Goal: Transaction & Acquisition: Purchase product/service

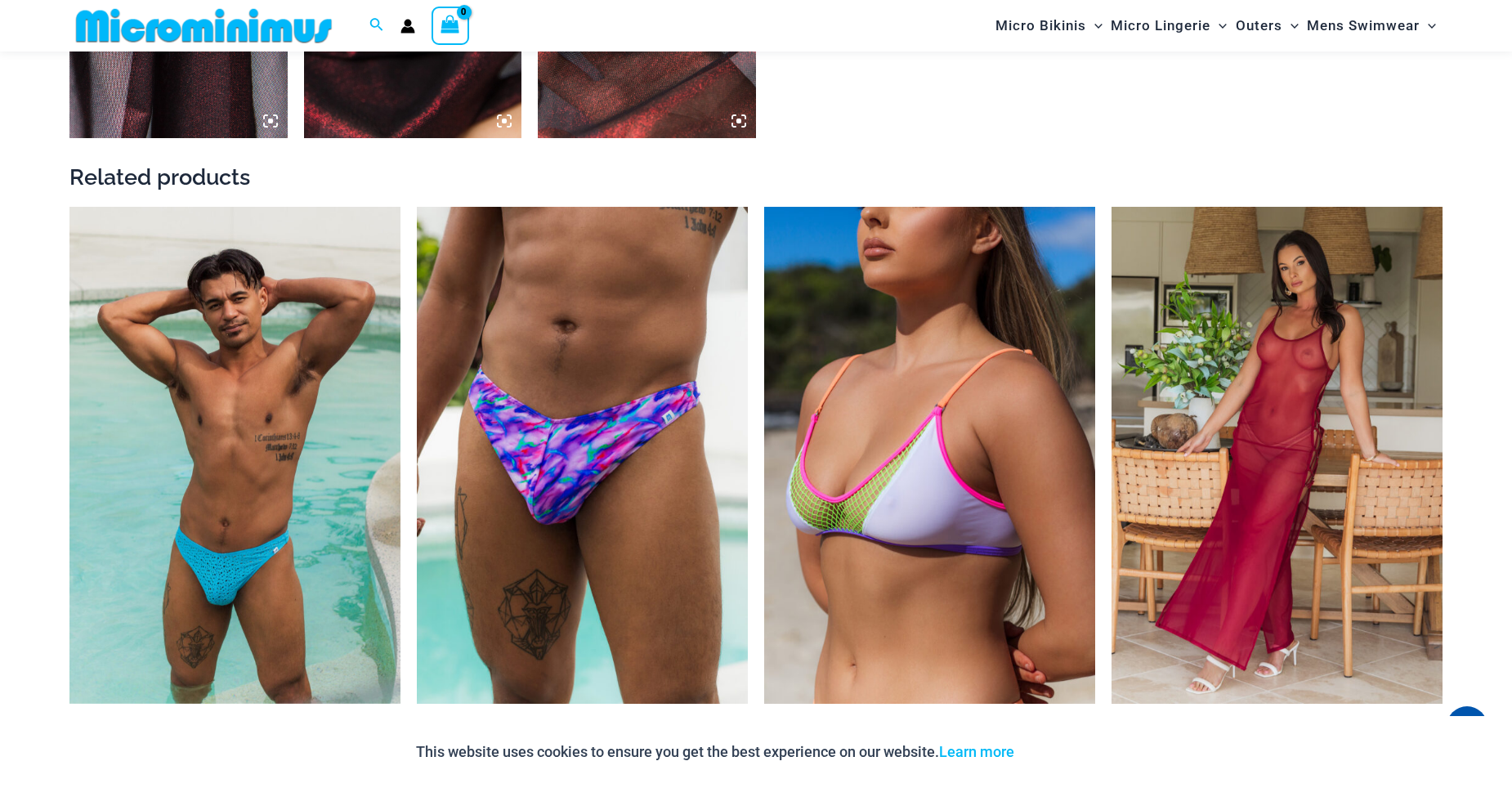
scroll to position [2111, 0]
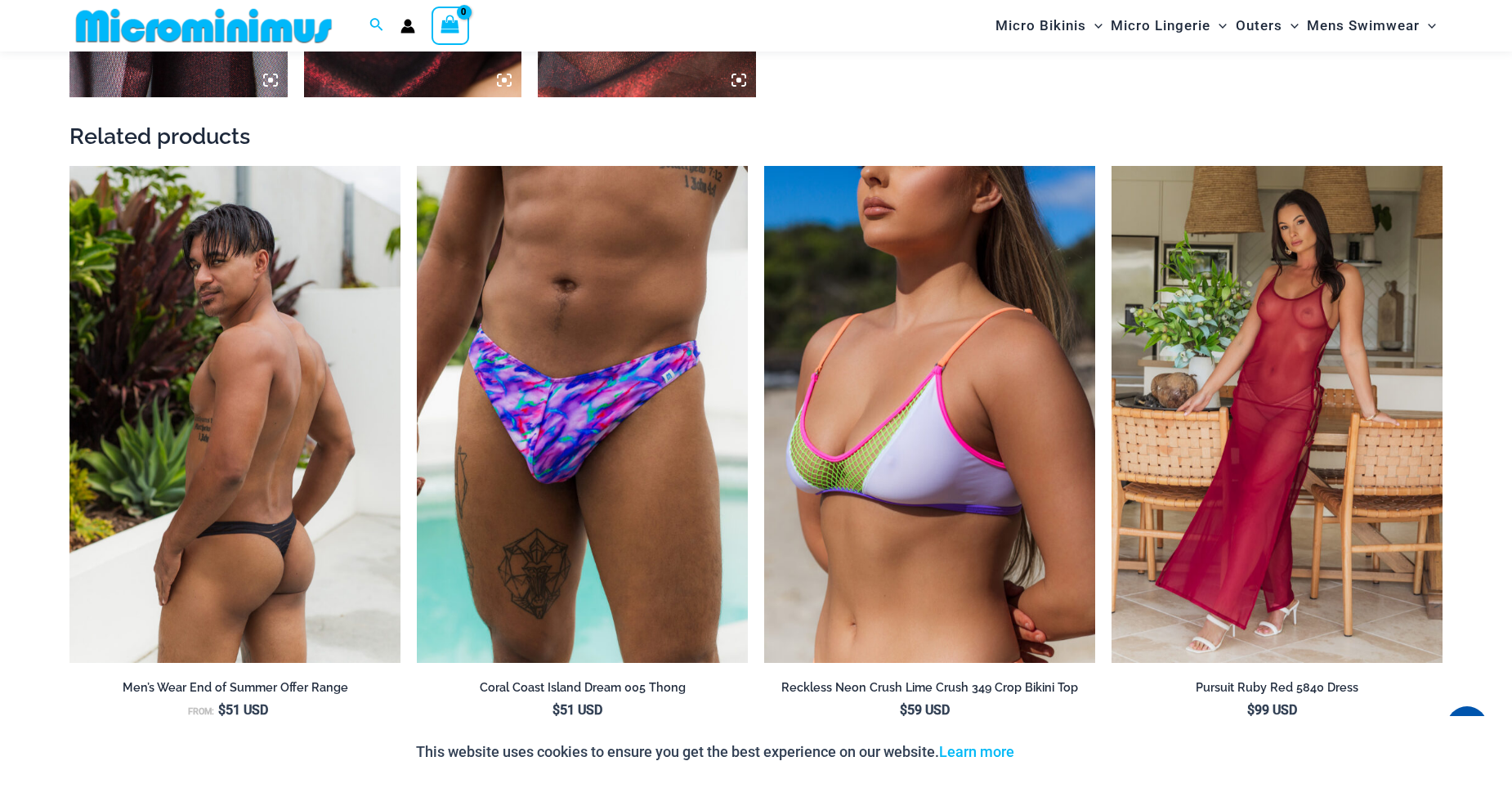
click at [309, 492] on img at bounding box center [235, 414] width 331 height 497
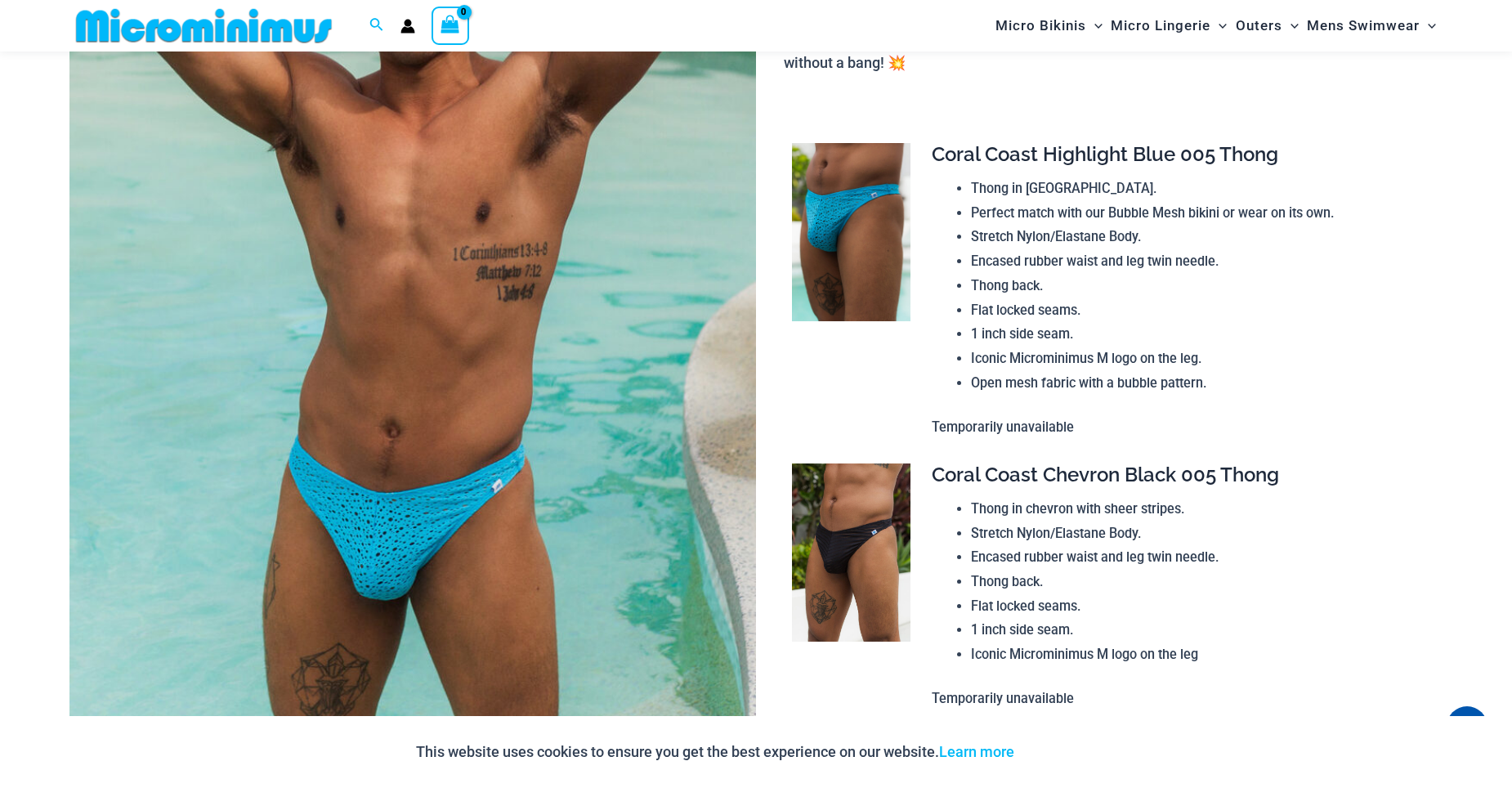
scroll to position [313, 0]
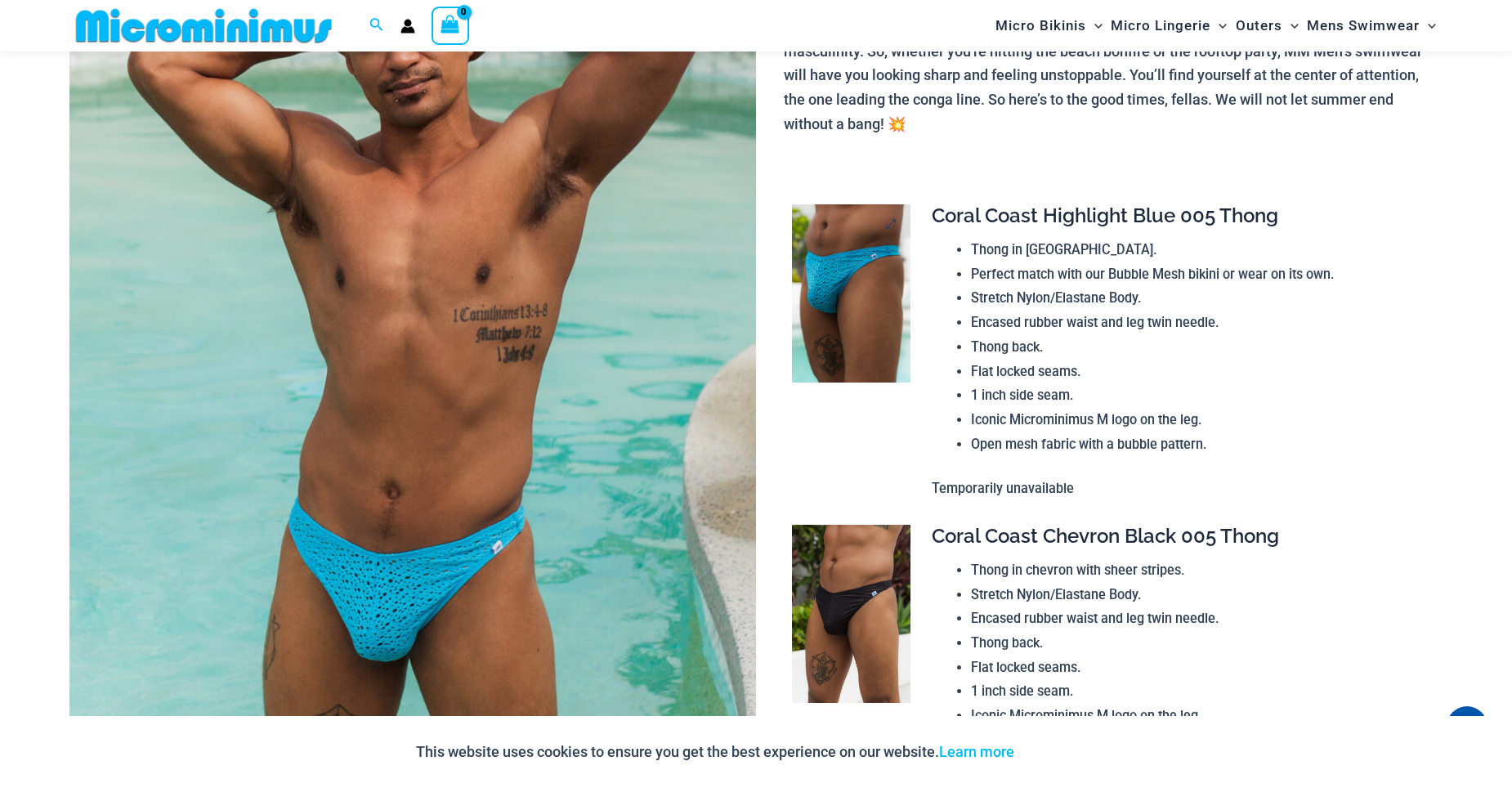
click at [848, 303] on img at bounding box center [851, 293] width 118 height 178
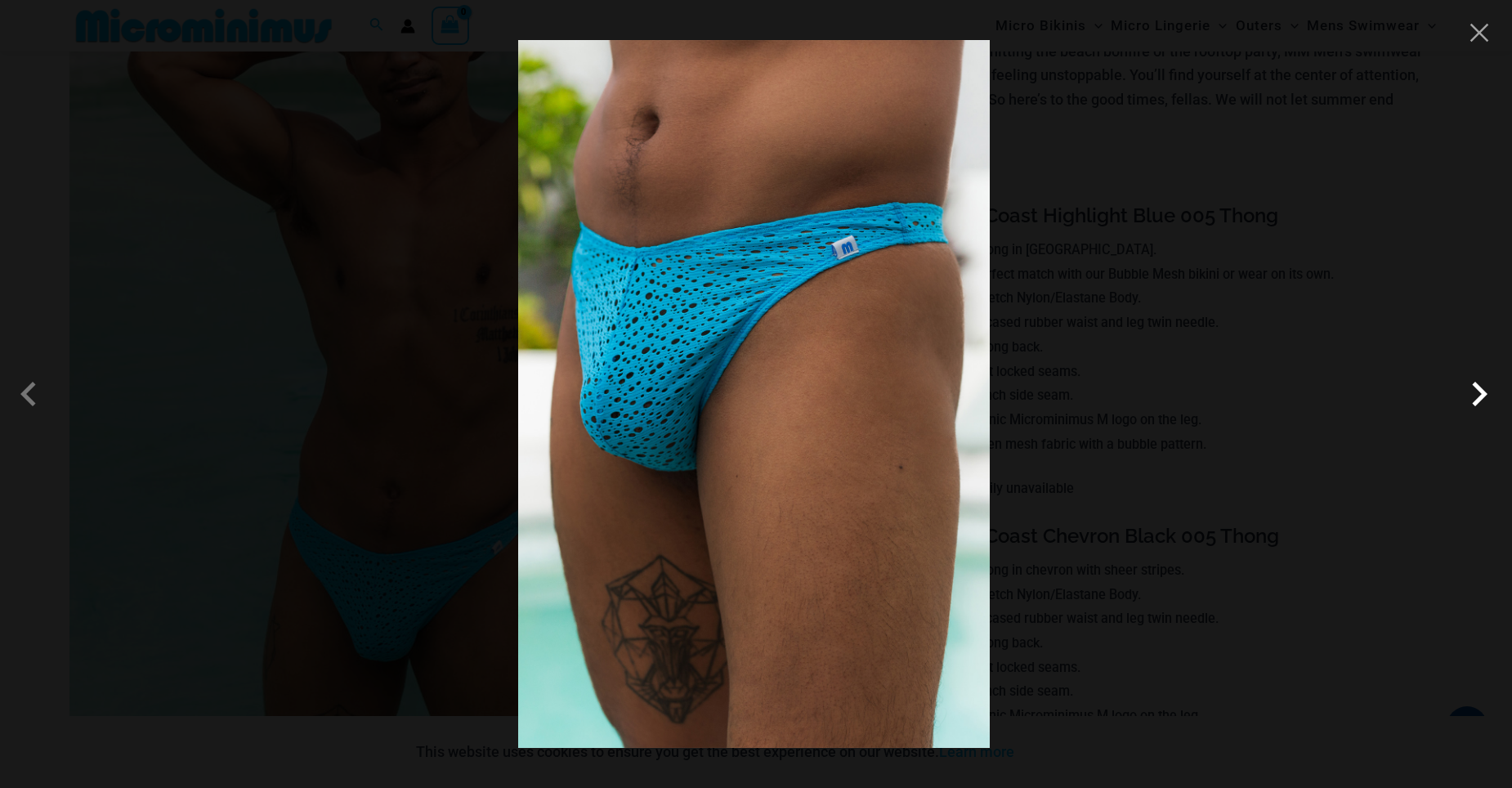
click at [1478, 397] on span at bounding box center [1479, 394] width 49 height 49
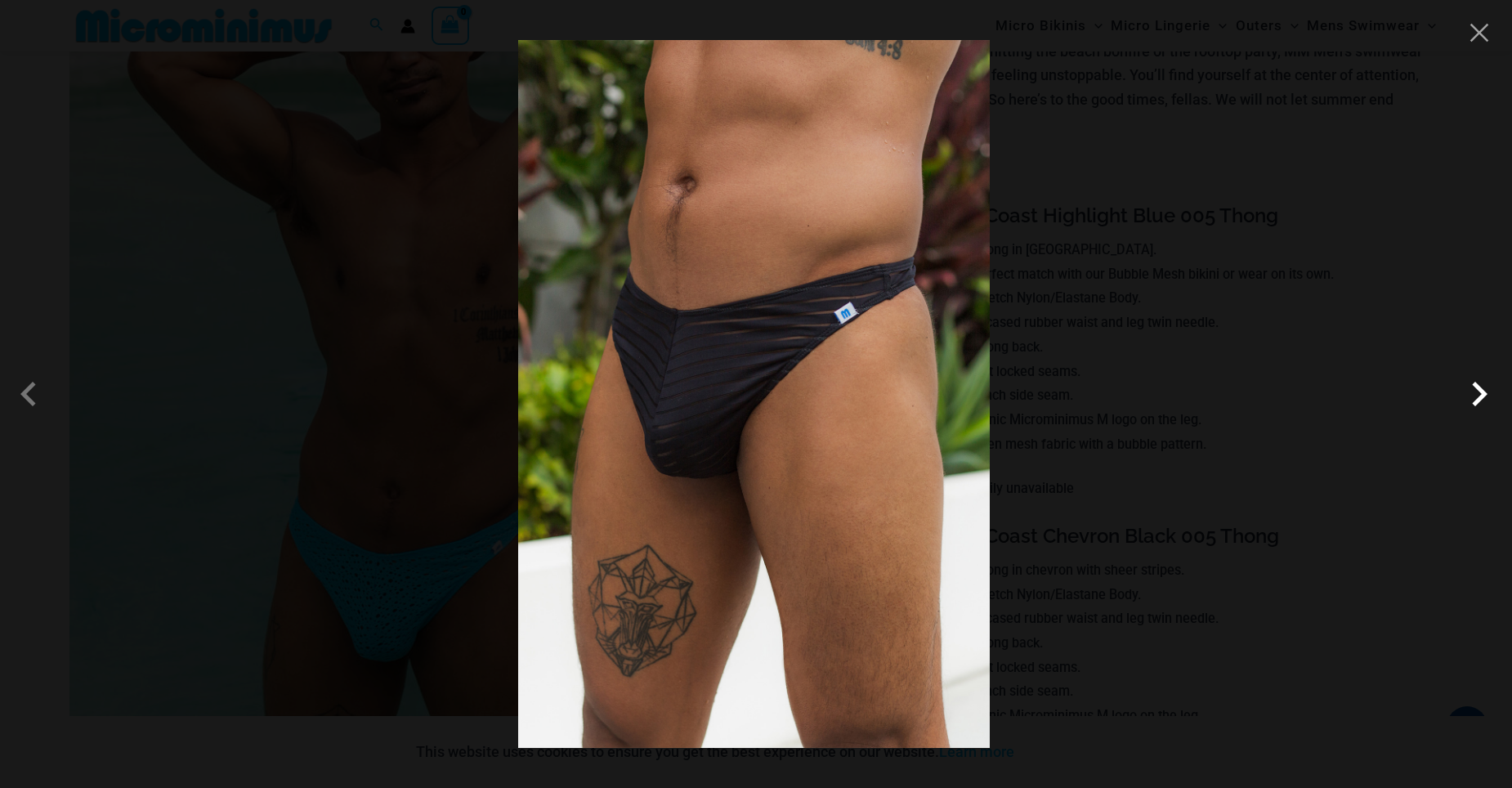
click at [1478, 397] on span at bounding box center [1479, 394] width 49 height 49
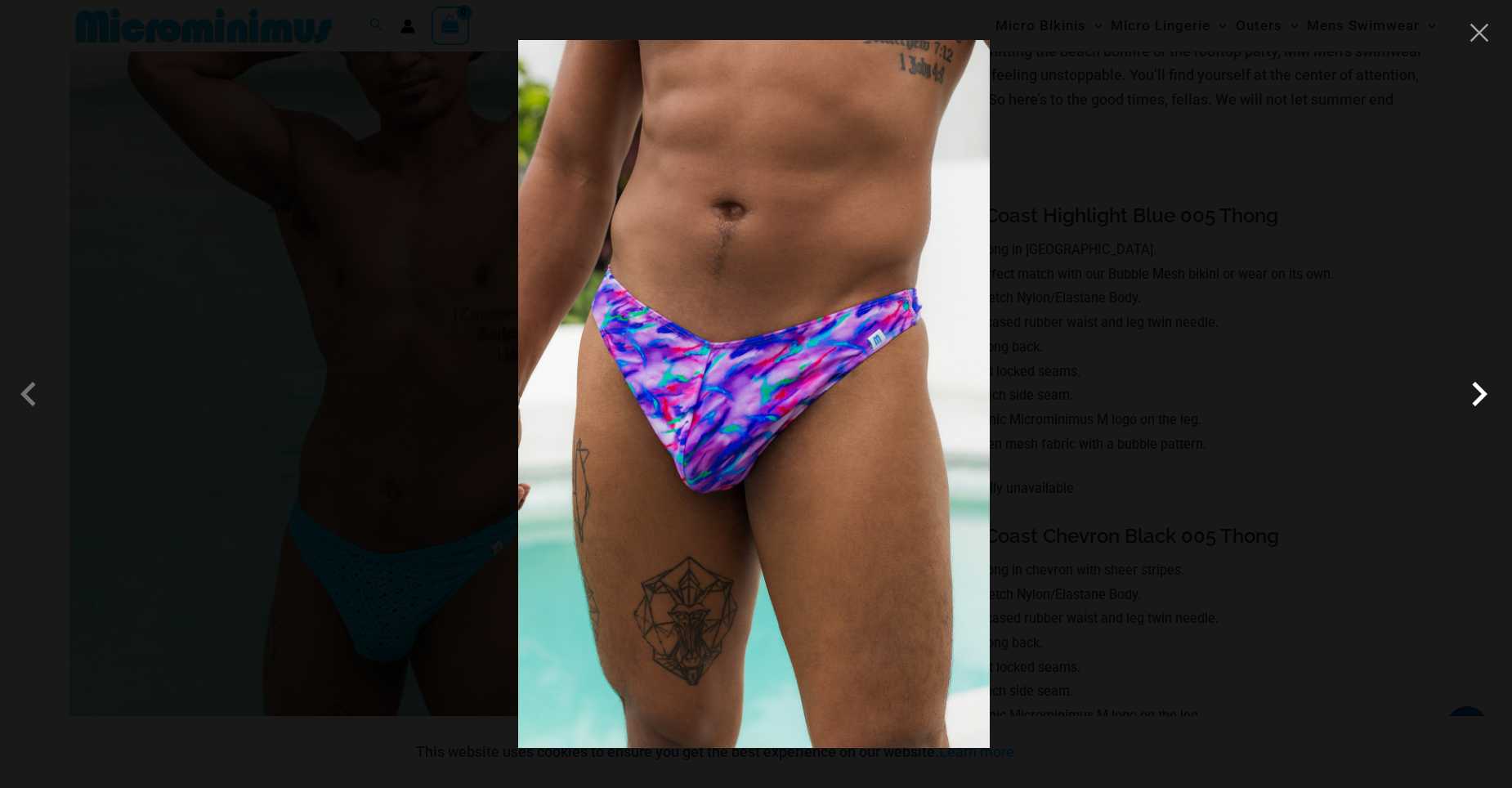
click at [1478, 397] on span at bounding box center [1479, 394] width 49 height 49
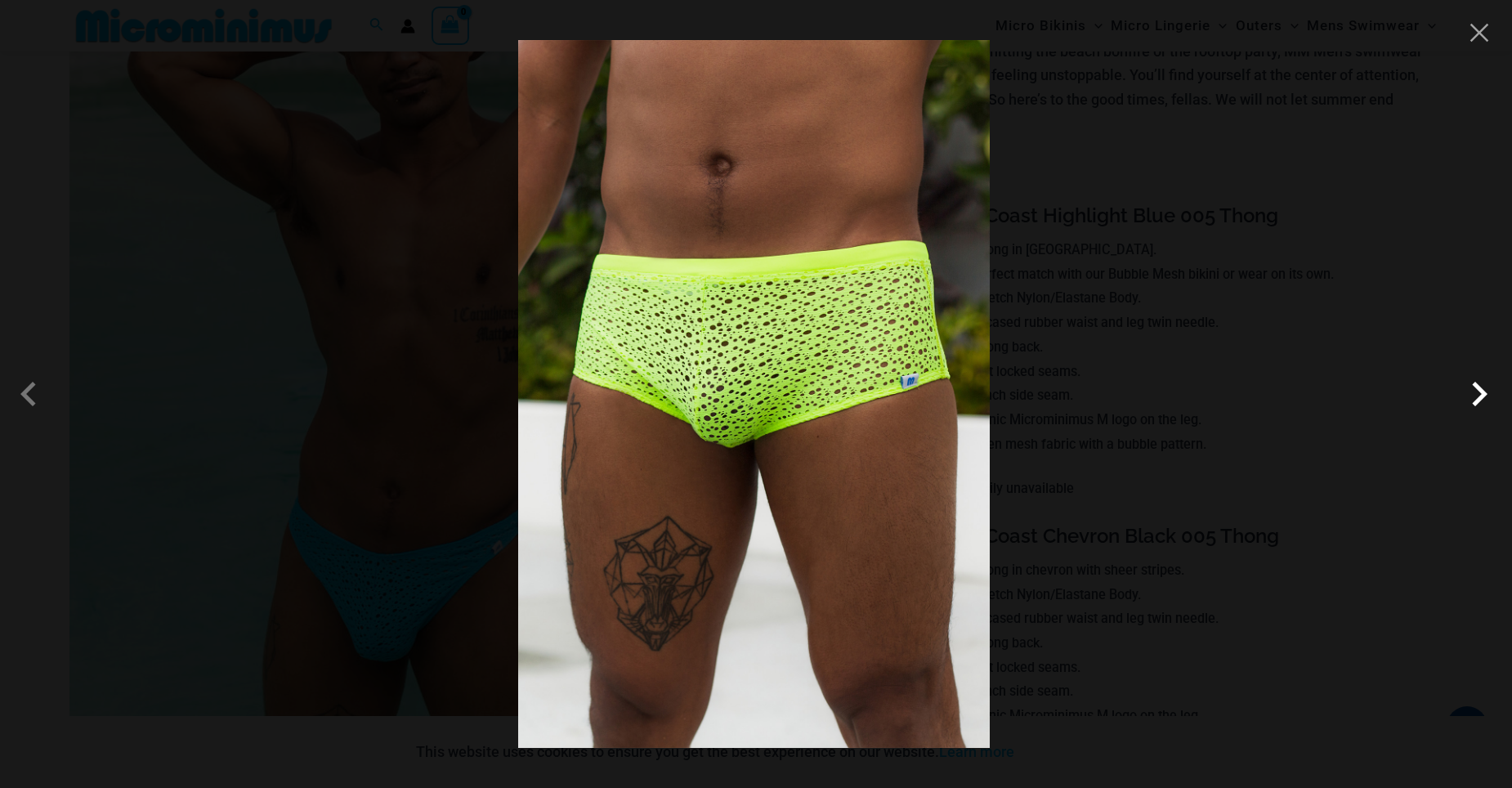
click at [1478, 397] on span at bounding box center [1479, 394] width 49 height 49
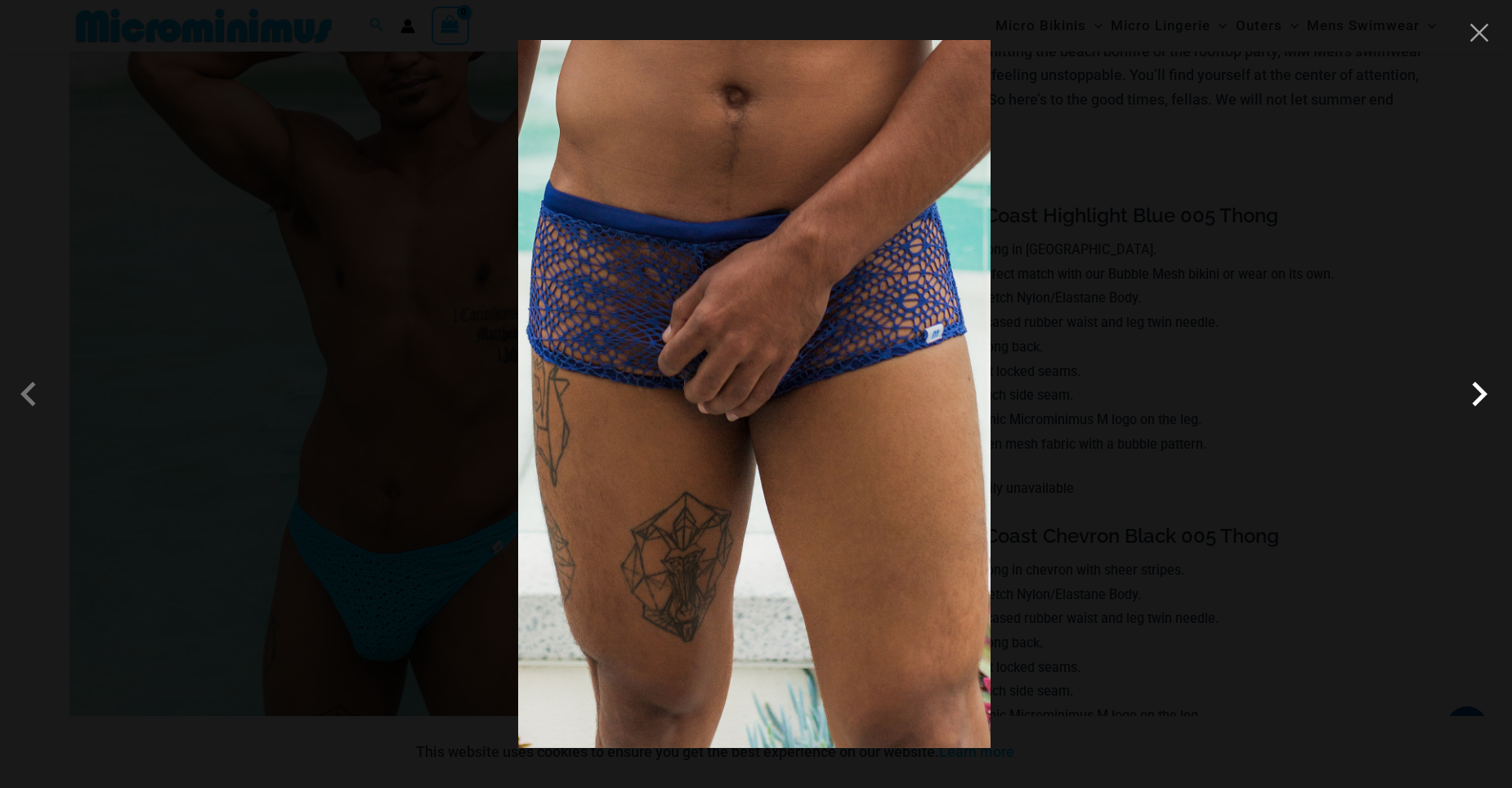
click at [1478, 397] on span at bounding box center [1479, 394] width 49 height 49
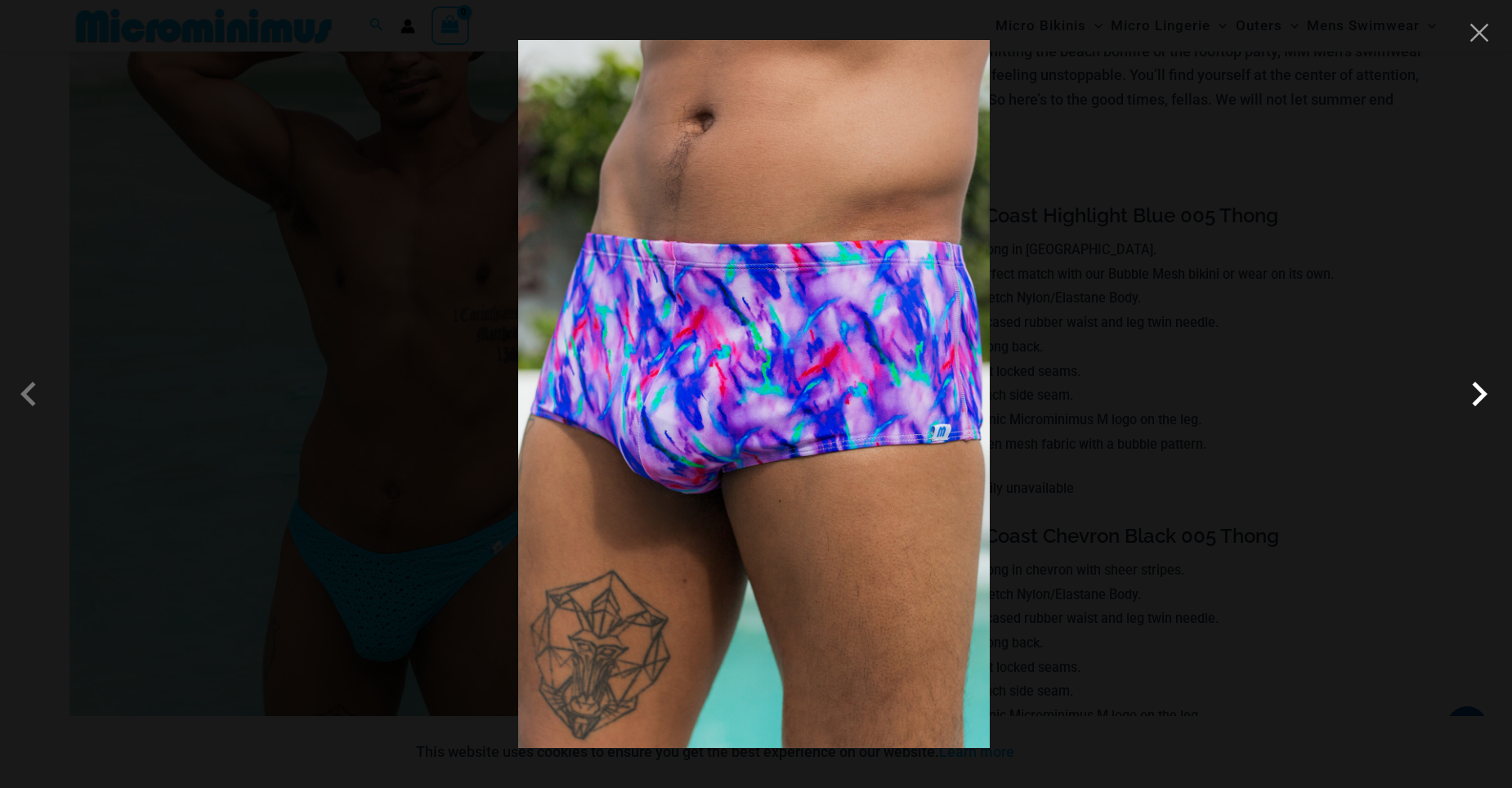
click at [1478, 397] on span at bounding box center [1479, 394] width 49 height 49
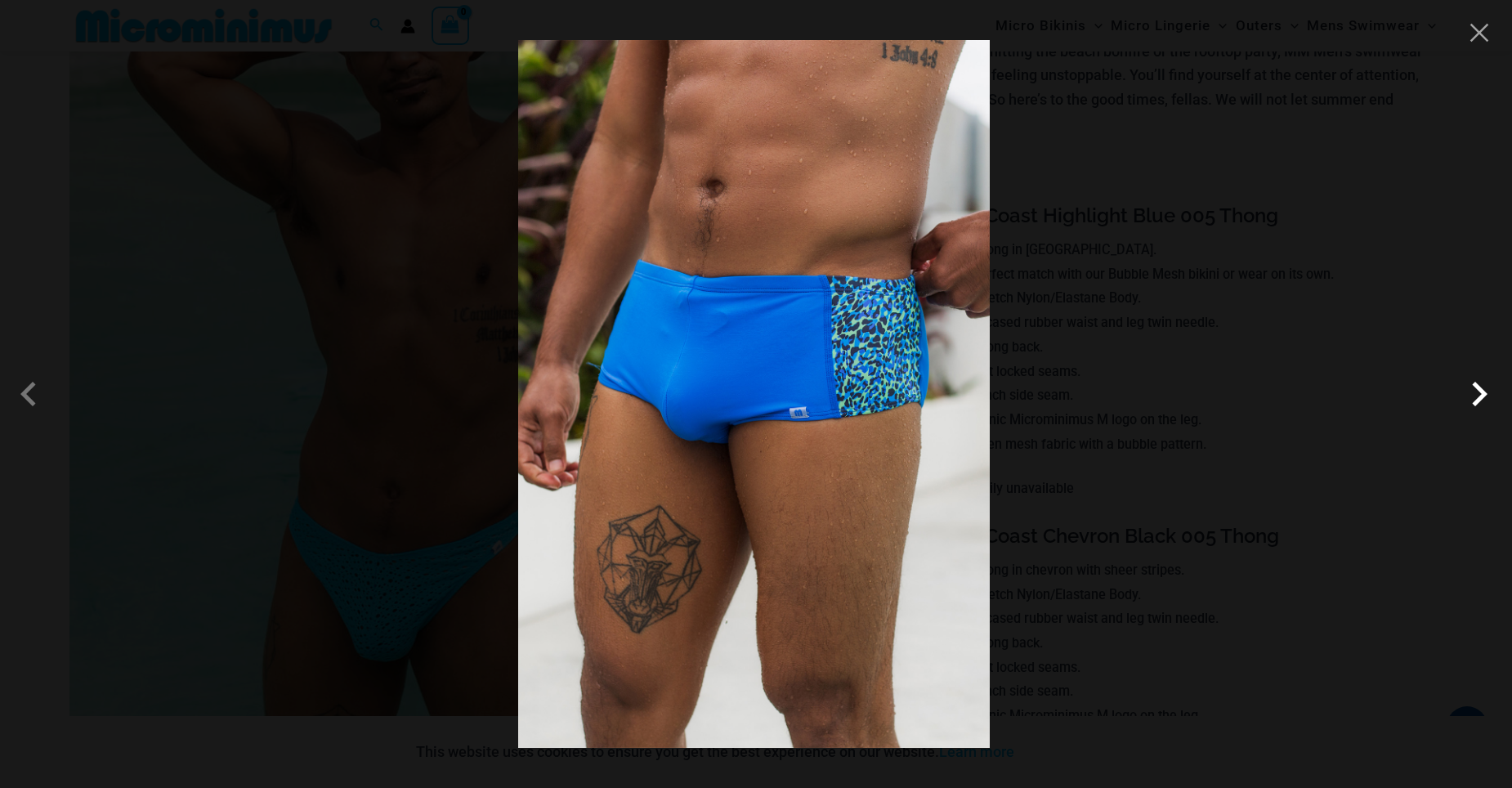
click at [1478, 397] on span at bounding box center [1479, 394] width 49 height 49
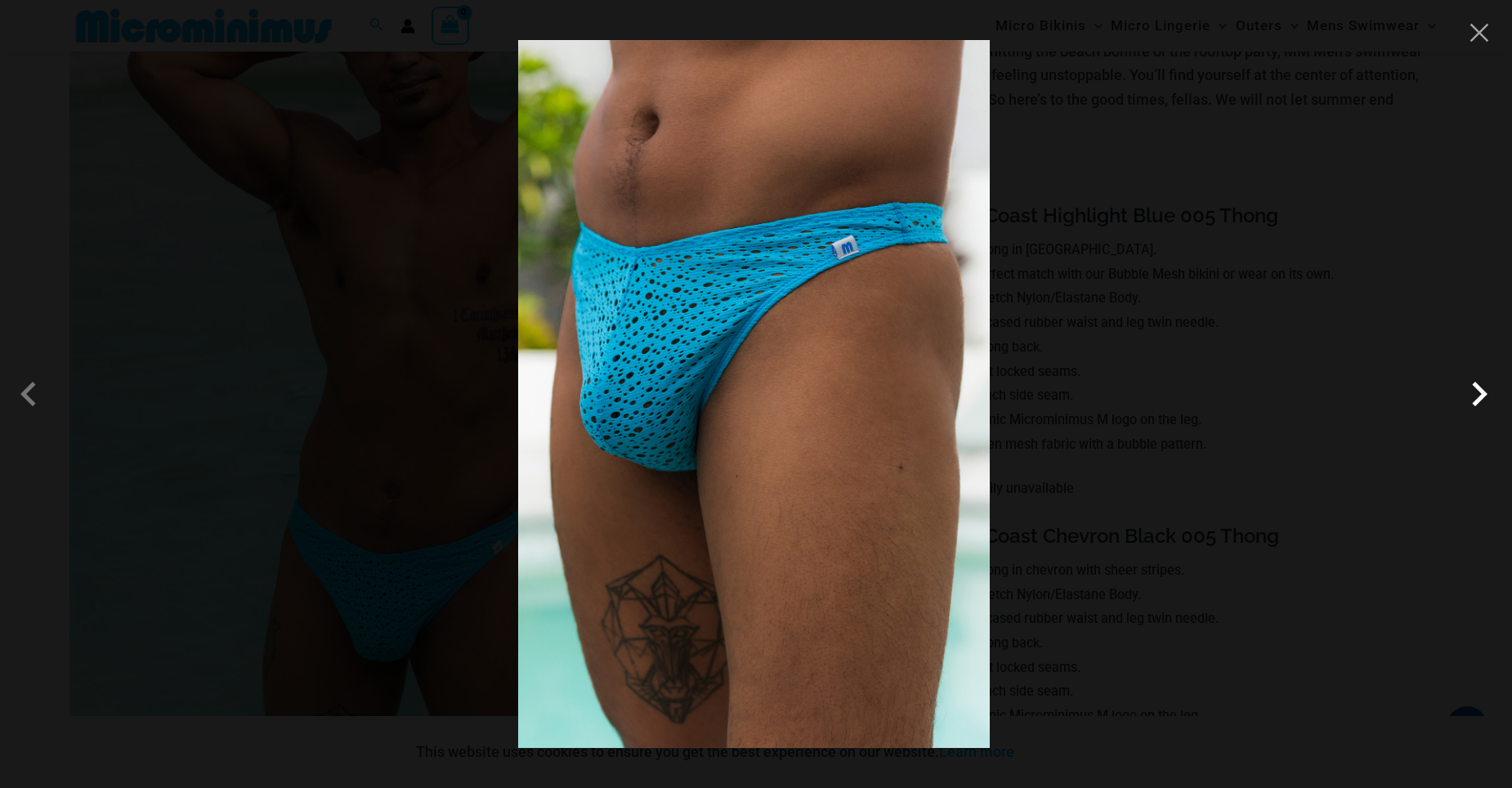
click at [1478, 397] on span at bounding box center [1479, 394] width 49 height 49
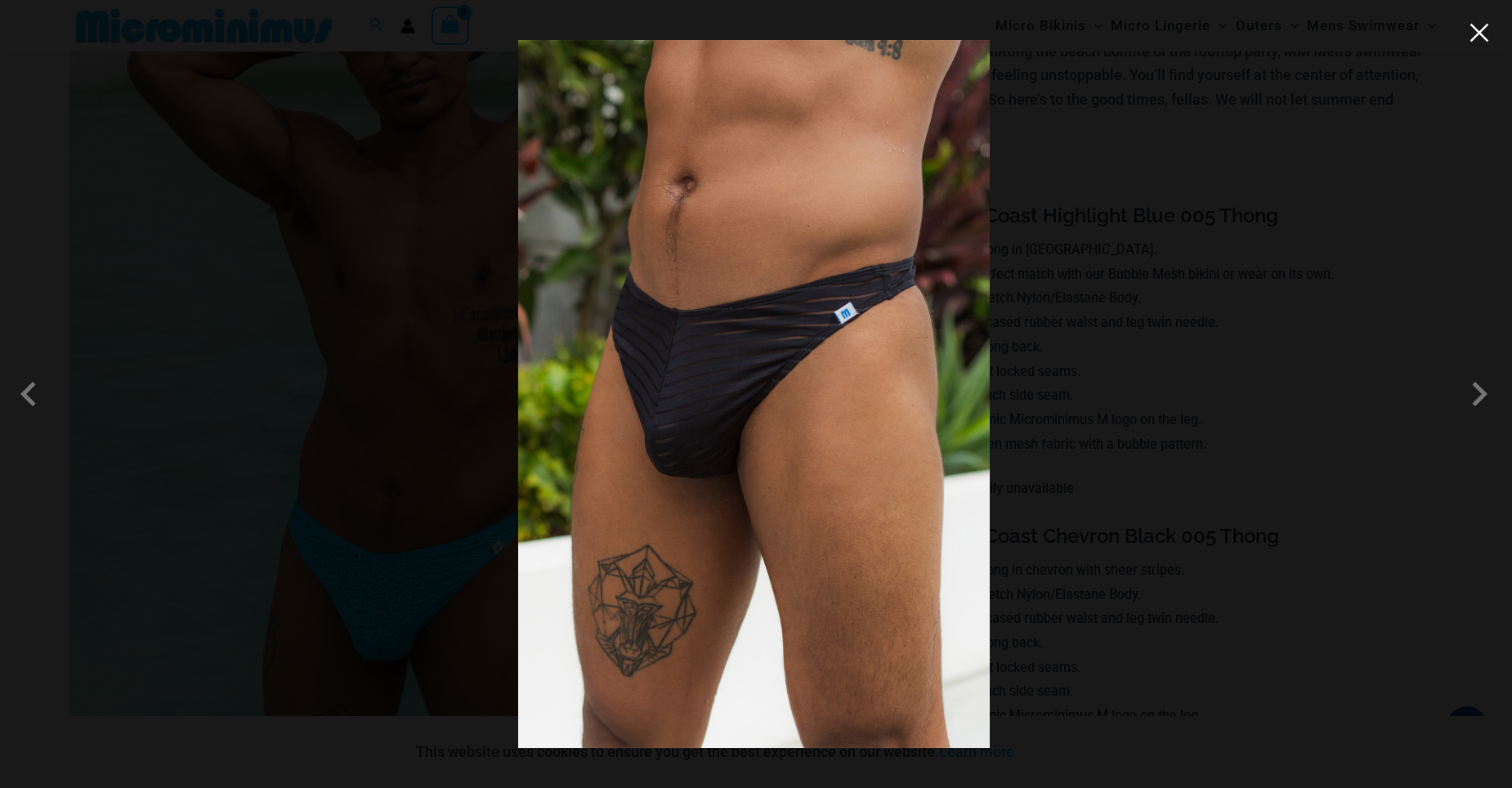
click at [1481, 40] on button "Close" at bounding box center [1479, 33] width 24 height 24
